Goal: Task Accomplishment & Management: Complete application form

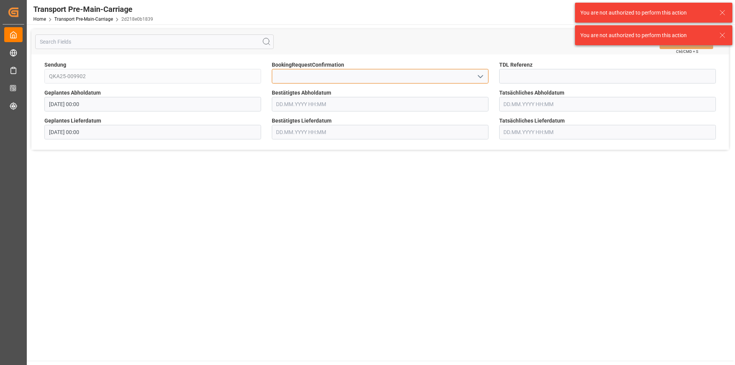
click at [355, 79] on input at bounding box center [380, 76] width 217 height 15
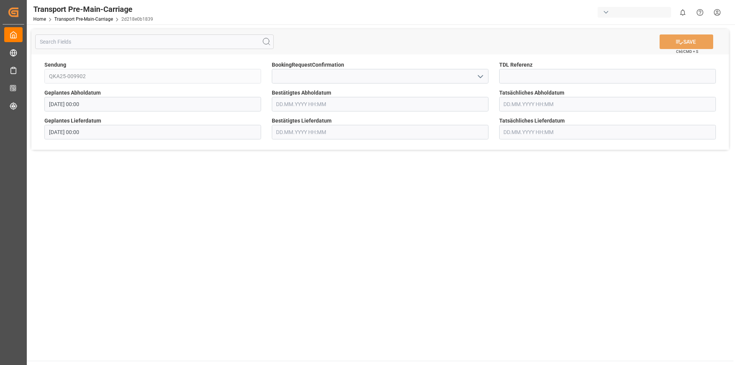
click at [332, 108] on input "text" at bounding box center [380, 104] width 217 height 15
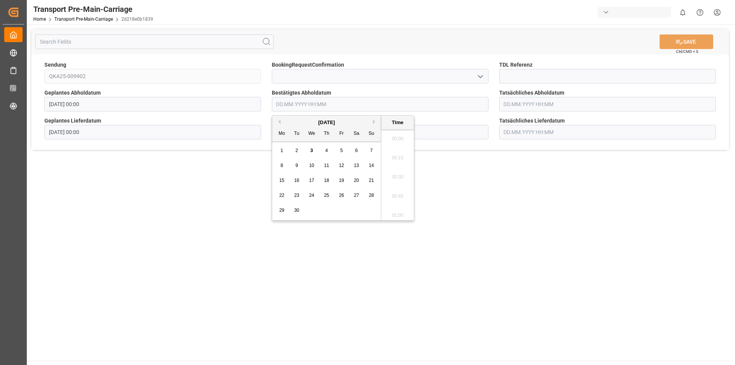
scroll to position [864, 0]
click at [306, 152] on div "1 2 3 4 5 6 7" at bounding box center [326, 150] width 104 height 15
click at [311, 152] on span "3" at bounding box center [311, 150] width 3 height 5
click at [429, 126] on input "text" at bounding box center [380, 132] width 217 height 15
click at [345, 100] on input "[DATE] 00:00" at bounding box center [380, 104] width 217 height 15
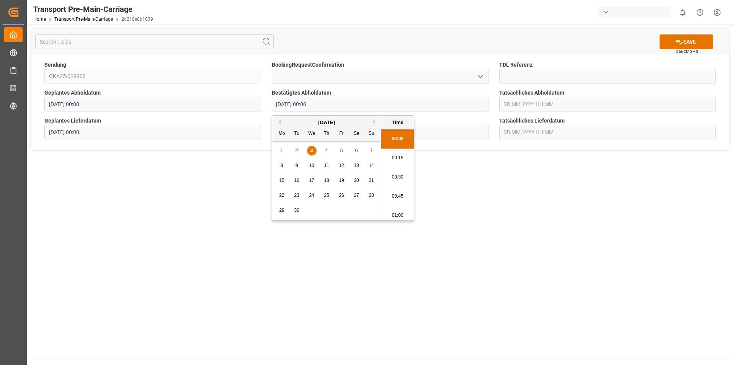
click at [341, 152] on span "5" at bounding box center [341, 150] width 3 height 5
type input "[DATE] 00:00"
click at [444, 129] on input "text" at bounding box center [380, 132] width 217 height 15
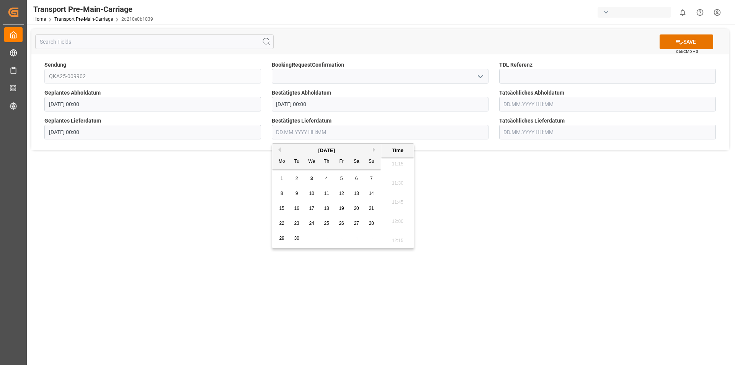
click at [314, 196] on div "10" at bounding box center [312, 193] width 10 height 9
type input "[DATE] 00:00"
click at [491, 219] on main "SAVE Ctrl/CMD + S Sendung QKA25-009902 BookingRequestConfirmation TDL Referenz …" at bounding box center [380, 192] width 706 height 336
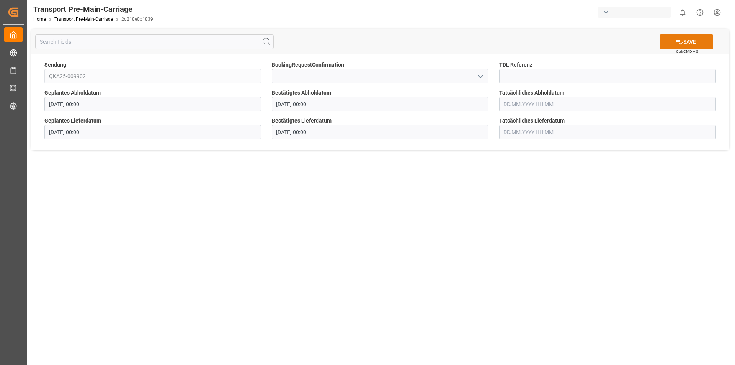
click at [680, 46] on button "SAVE" at bounding box center [686, 41] width 54 height 15
